Goal: Task Accomplishment & Management: Manage account settings

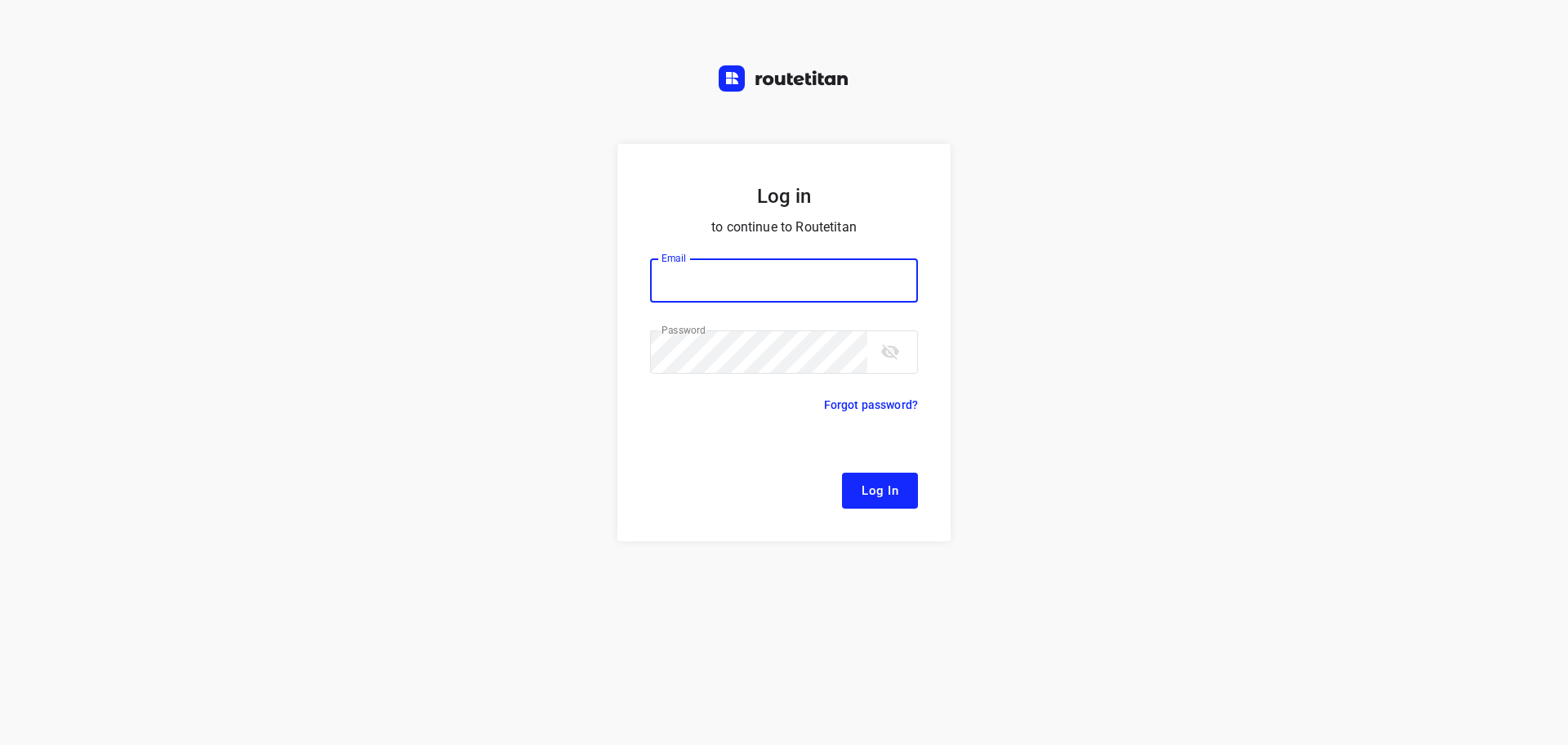
type input "[EMAIL_ADDRESS][DOMAIN_NAME]"
click at [902, 489] on button "Log In" at bounding box center [880, 490] width 76 height 36
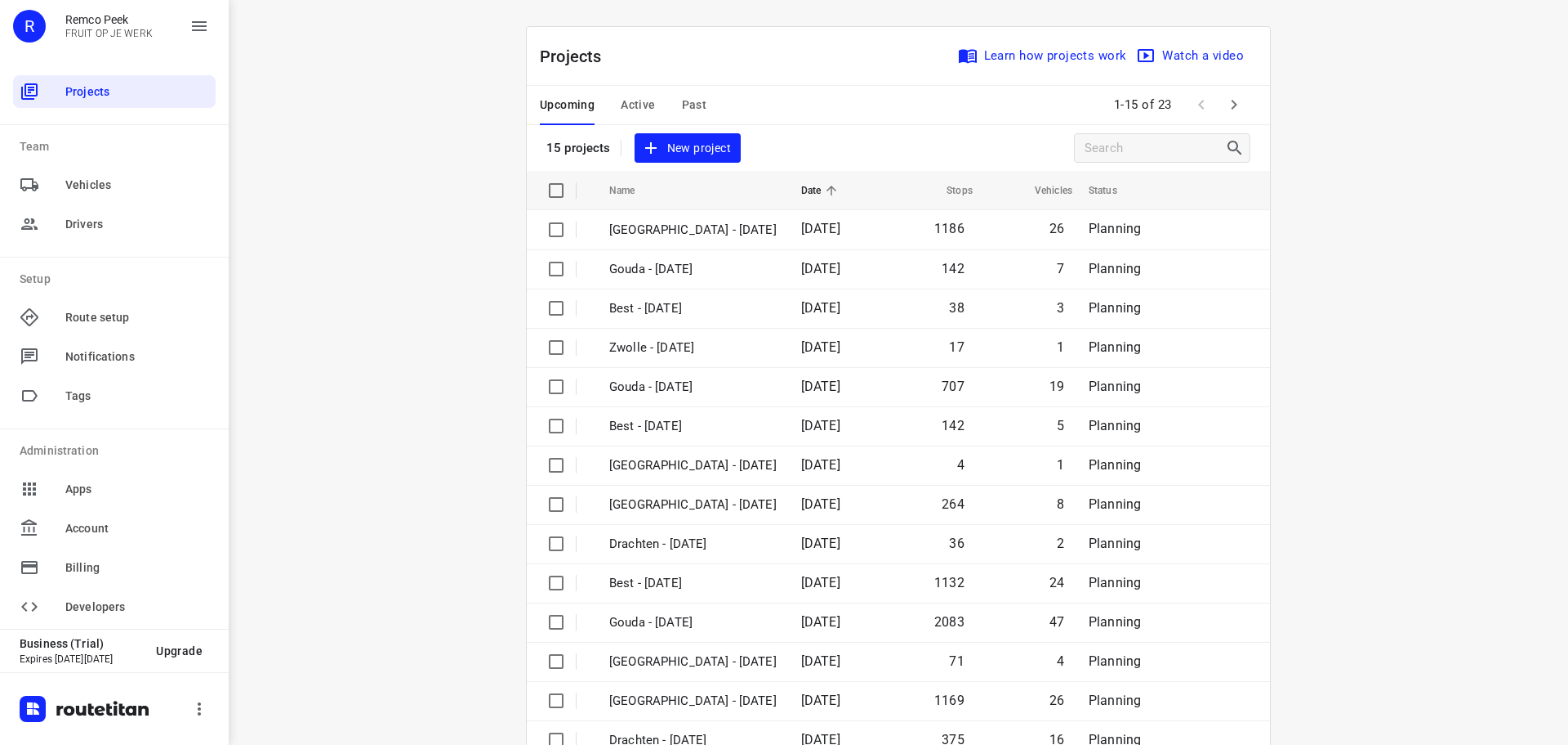
click at [635, 106] on span "Active" at bounding box center [638, 105] width 34 height 21
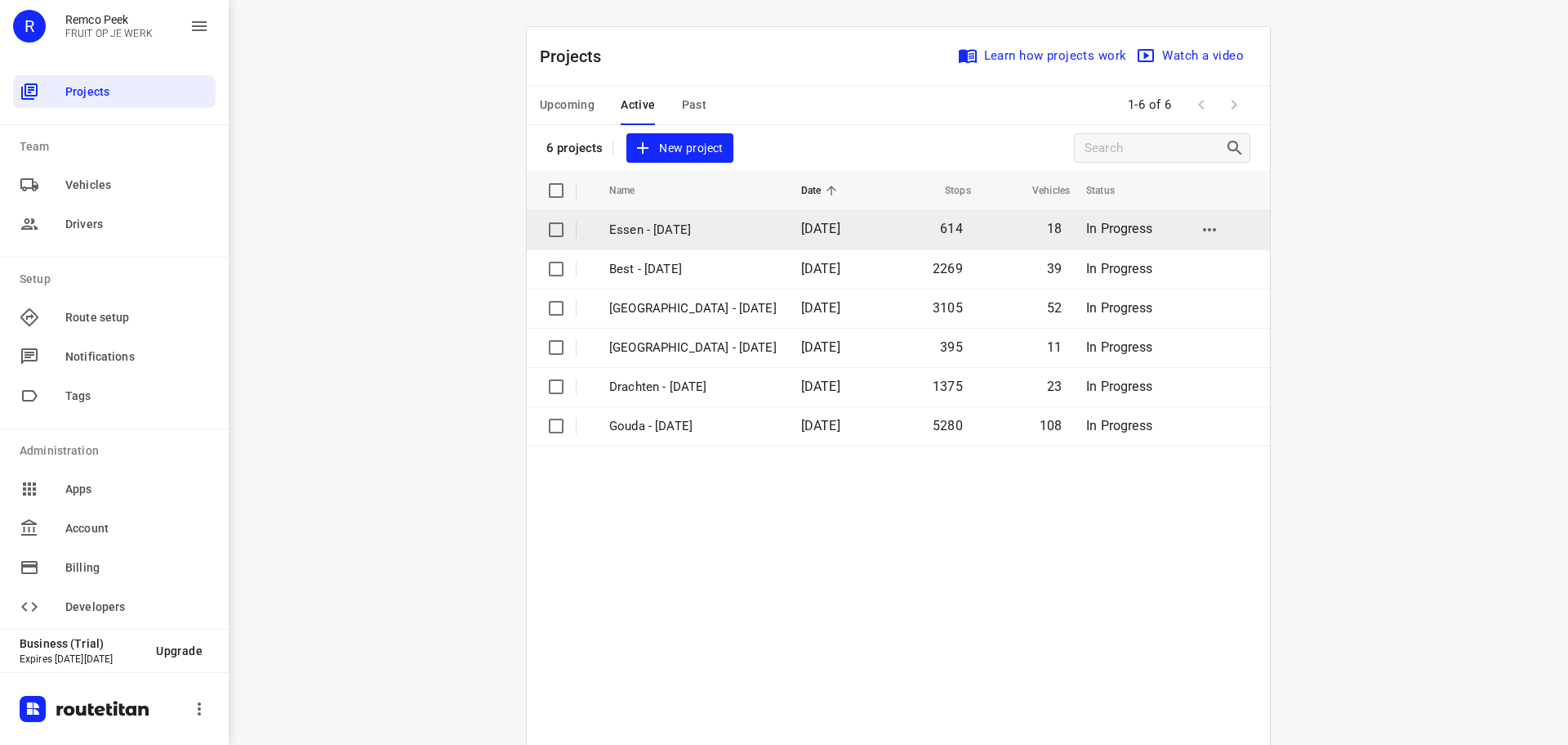
click at [643, 218] on td "Essen - [DATE]" at bounding box center [691, 229] width 196 height 39
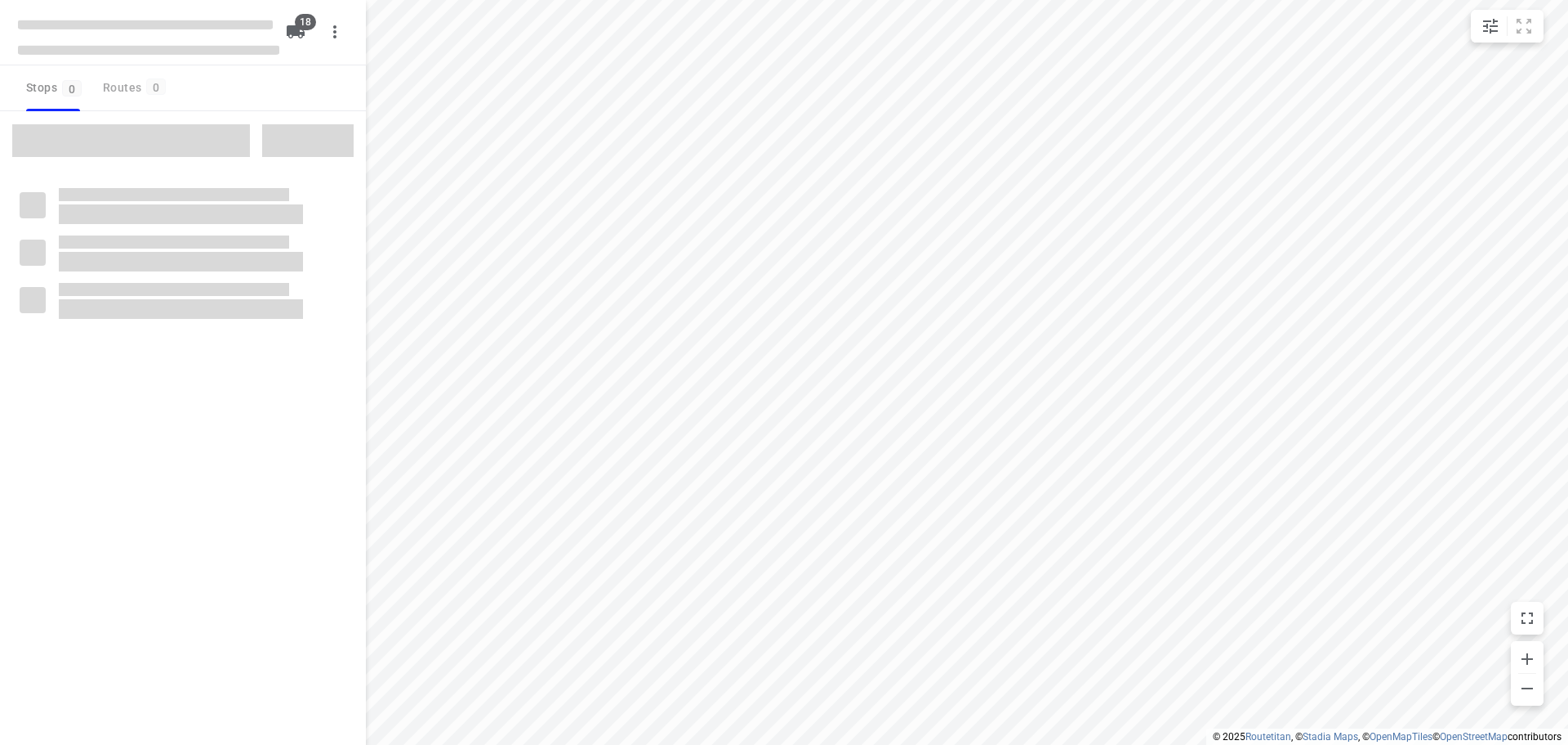
checkbox input "true"
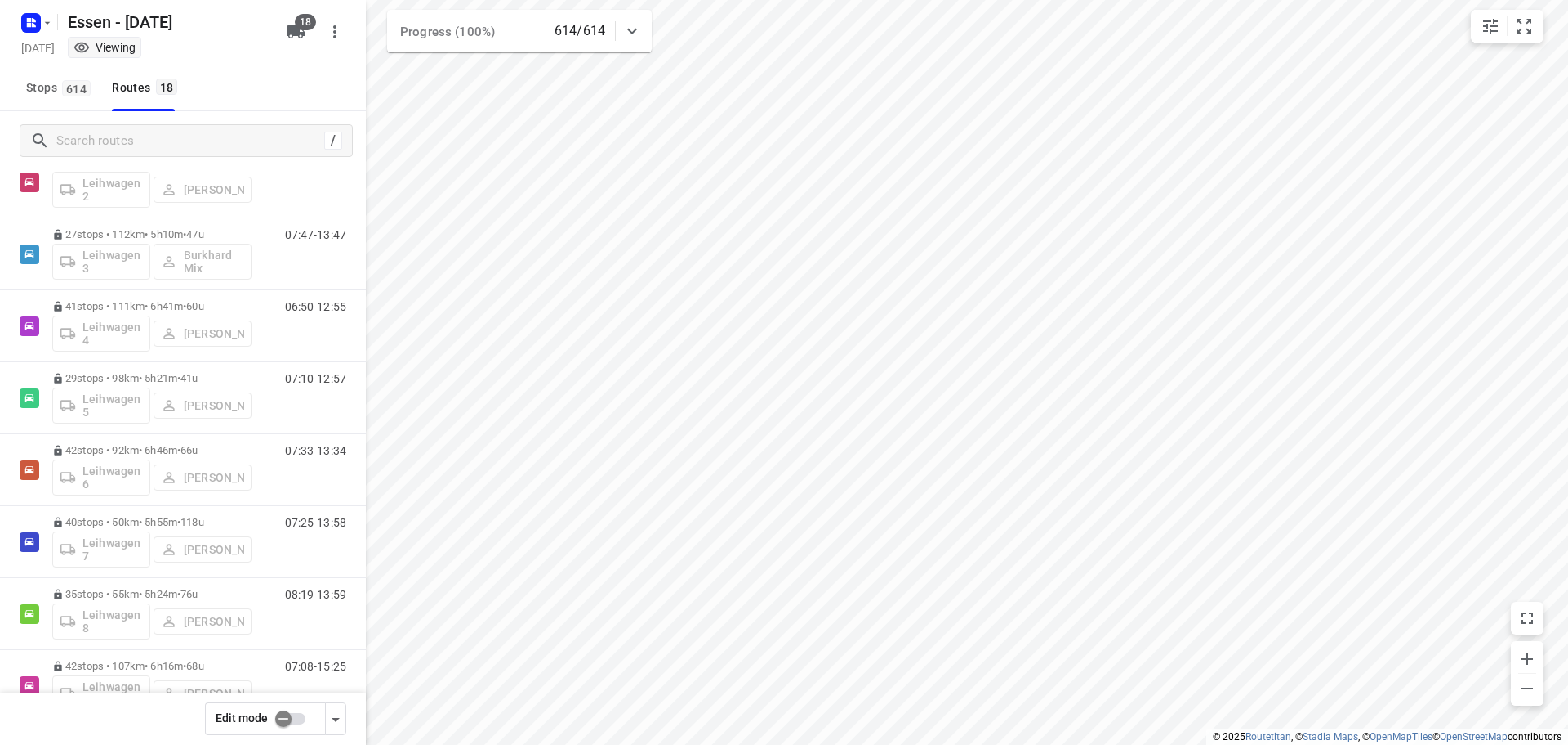
scroll to position [826, 0]
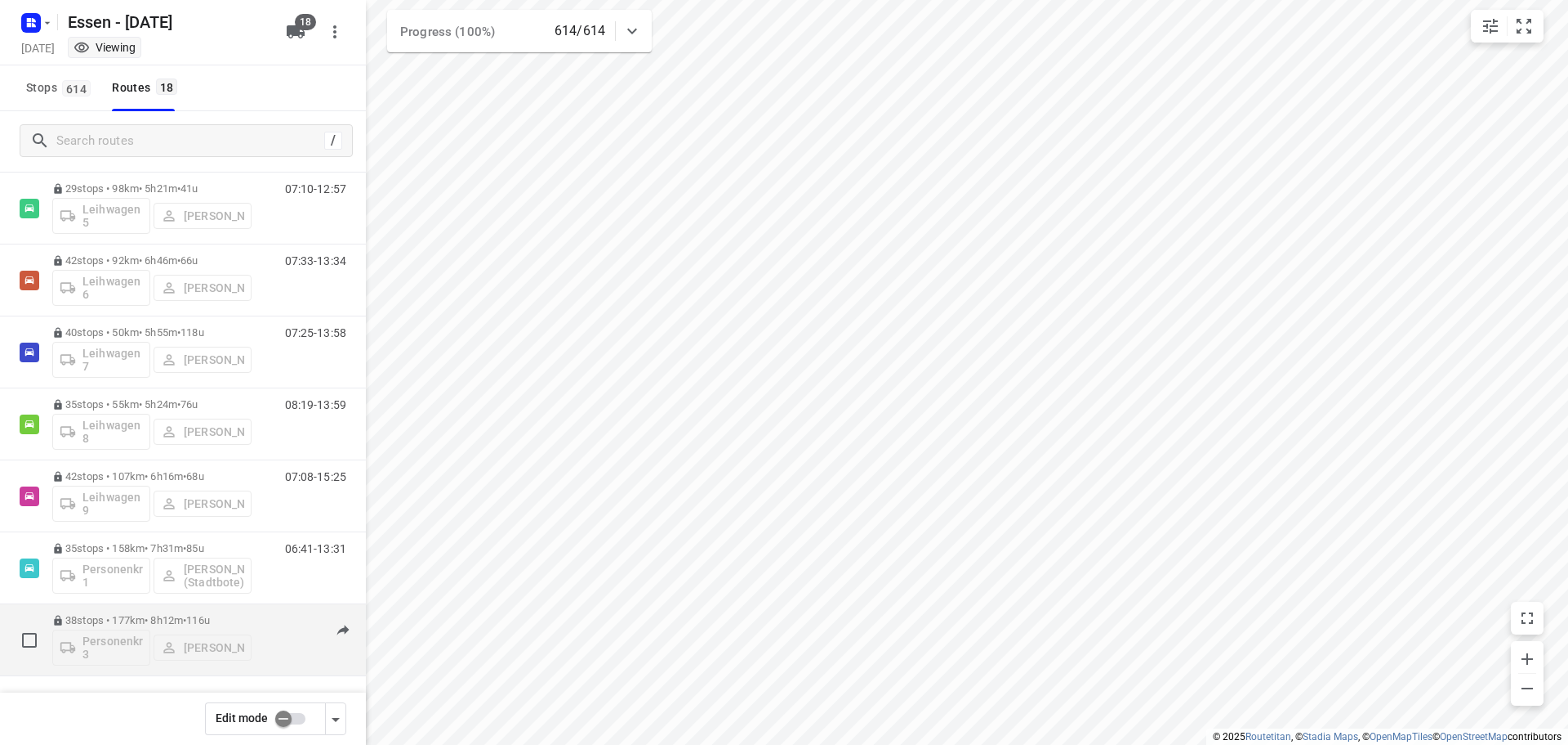
click at [174, 610] on div "38 stops • 177km • 8h12m • [DATE] Personenkraftwagen 3 [PERSON_NAME]" at bounding box center [152, 639] width 199 height 68
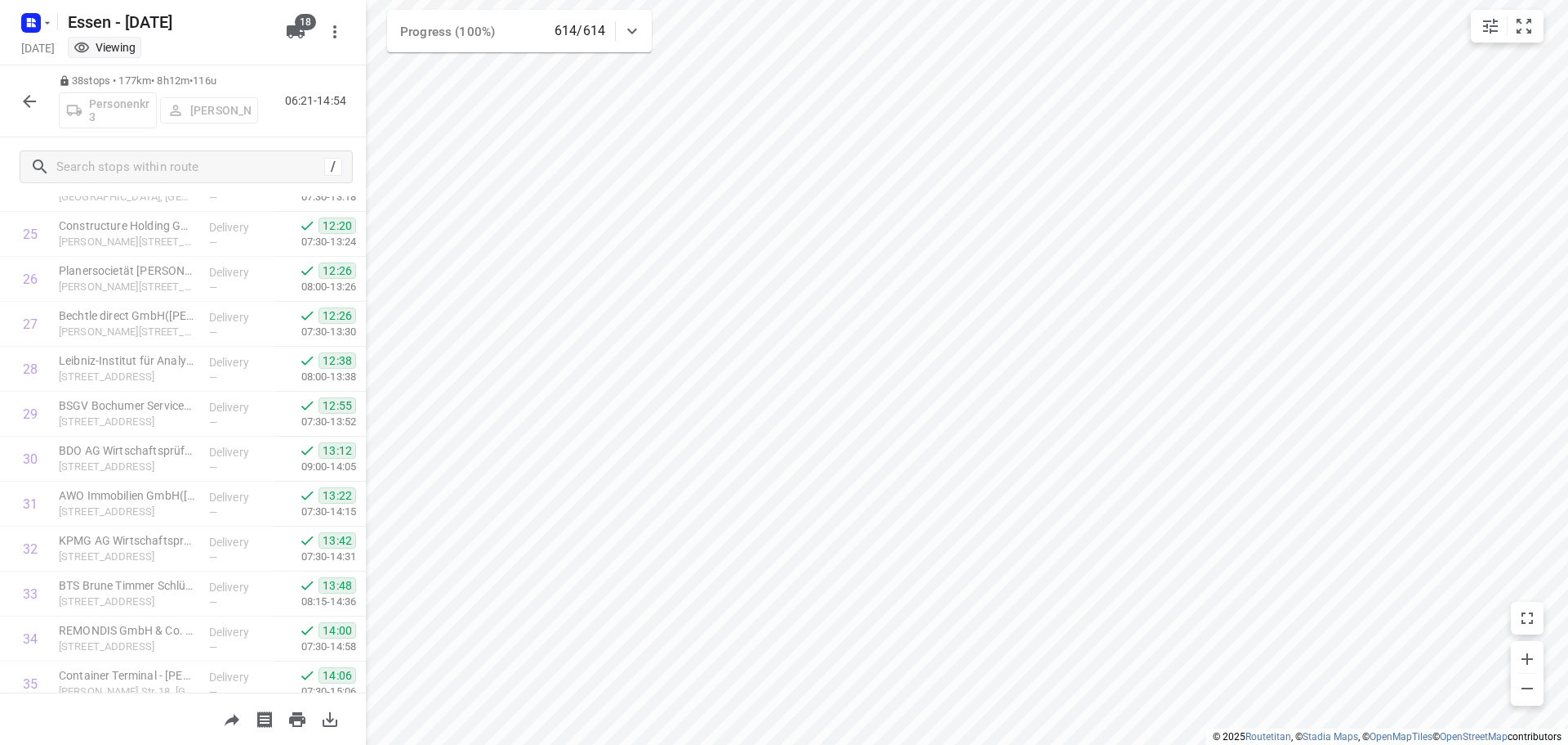
scroll to position [1339, 0]
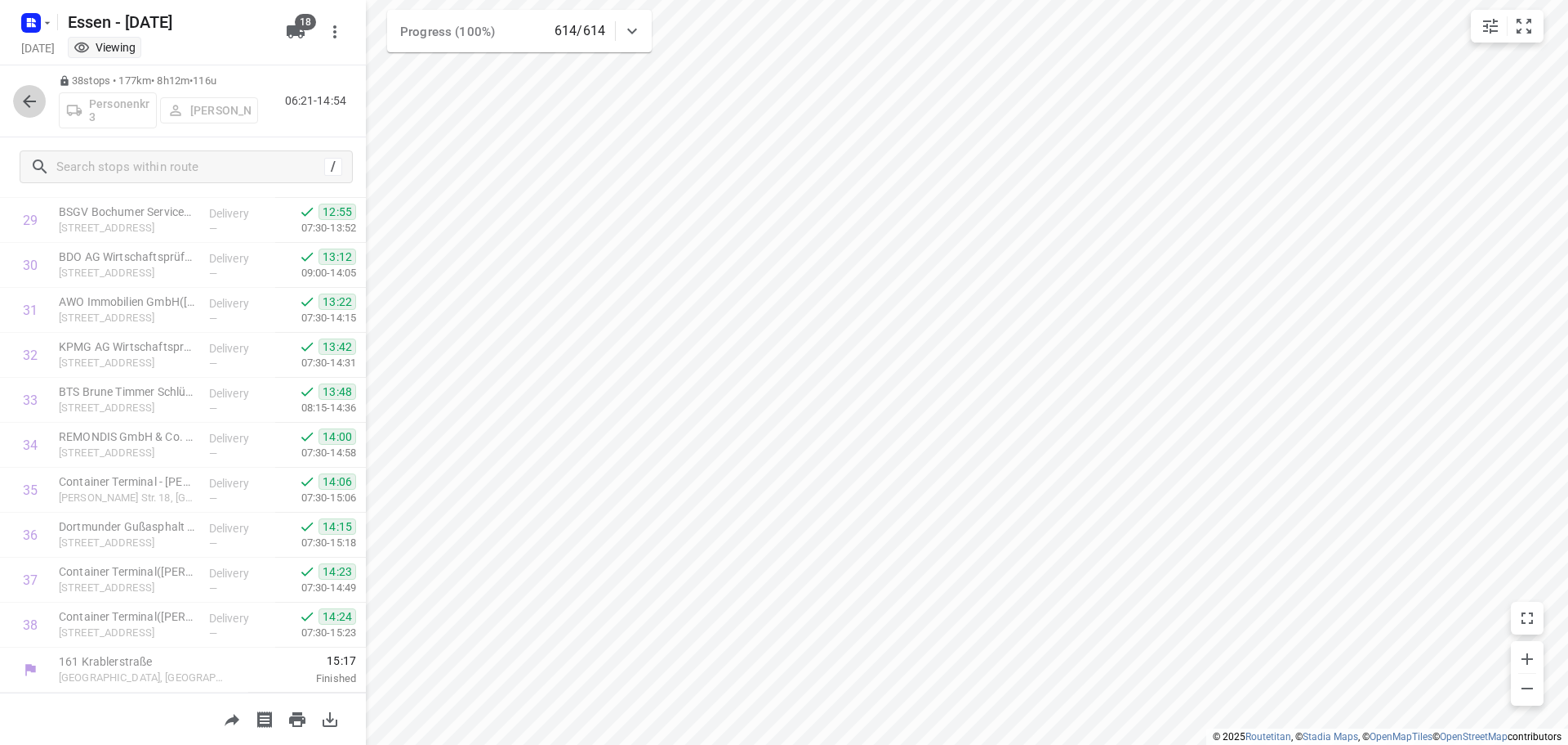
click at [37, 111] on button "button" at bounding box center [29, 102] width 33 height 33
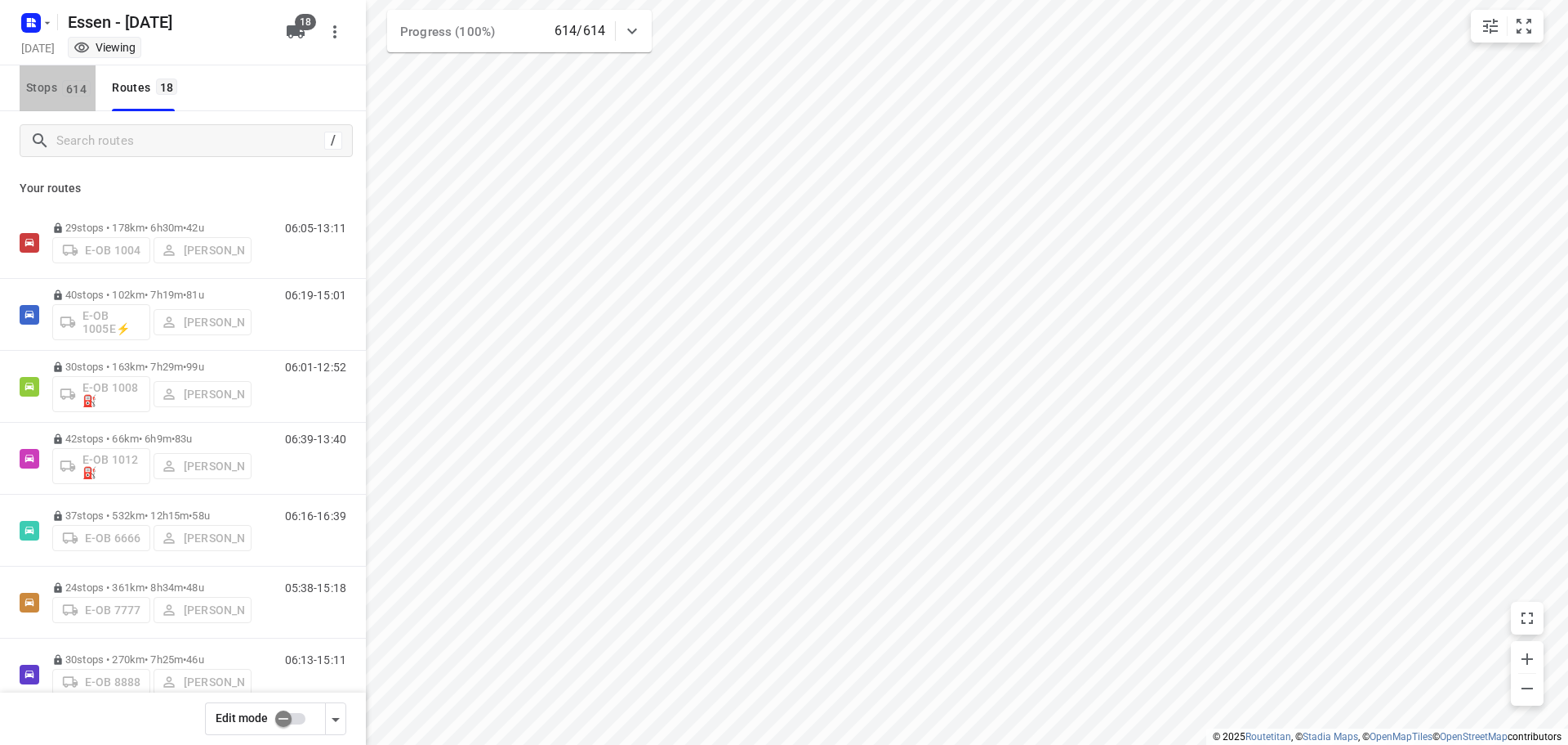
click at [50, 90] on span "Stops 614" at bounding box center [61, 88] width 70 height 21
